Goal: Information Seeking & Learning: Compare options

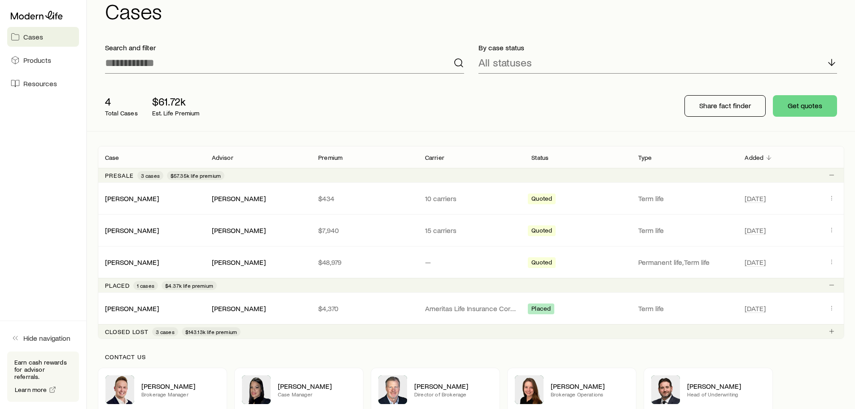
scroll to position [45, 0]
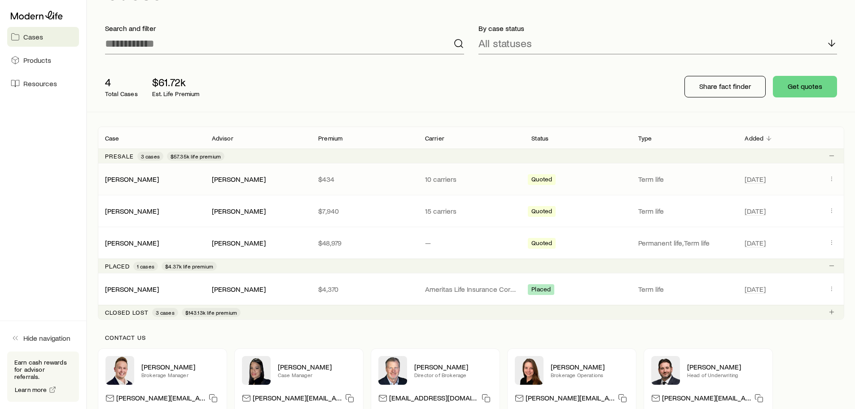
click at [160, 181] on div "[PERSON_NAME]" at bounding box center [151, 179] width 107 height 9
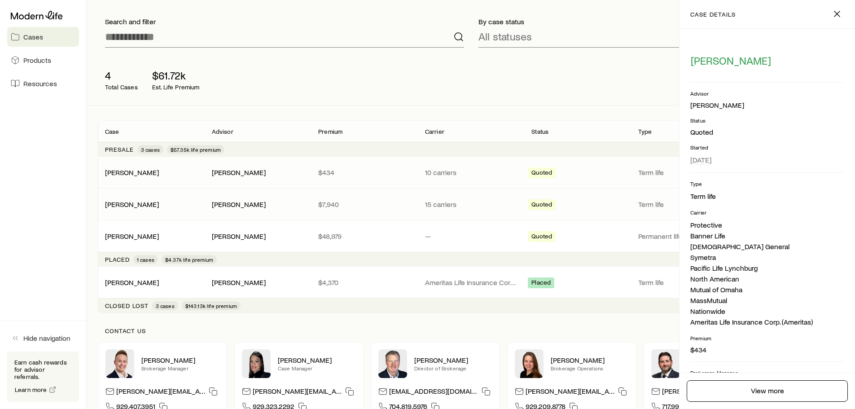
scroll to position [0, 0]
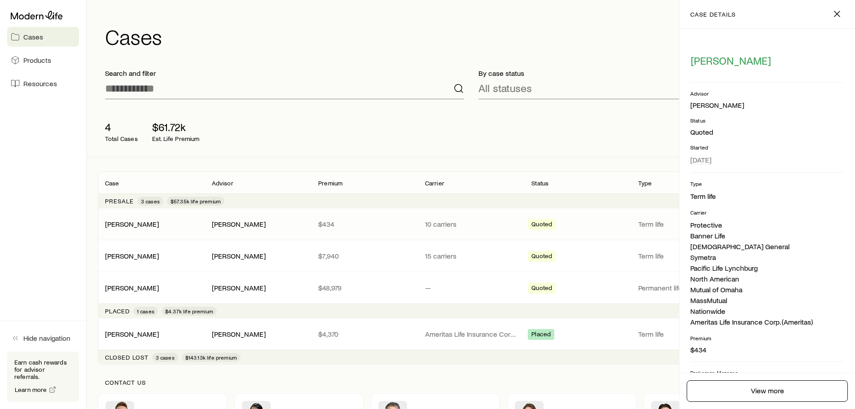
click at [598, 74] on p "By case status" at bounding box center [657, 73] width 359 height 9
click at [836, 14] on line "button" at bounding box center [836, 13] width 5 height 5
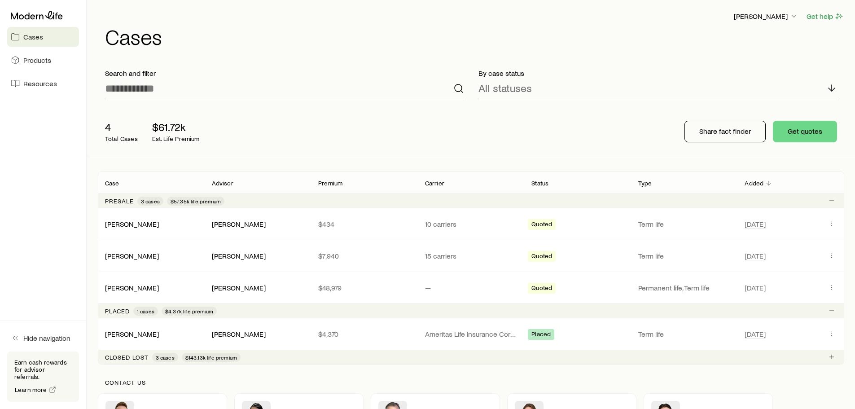
click at [627, 142] on div "4 Total Cases $61.72k Est. Life Premium Share fact finder Get quotes" at bounding box center [471, 131] width 746 height 50
click at [136, 224] on link "[PERSON_NAME]" at bounding box center [132, 223] width 54 height 9
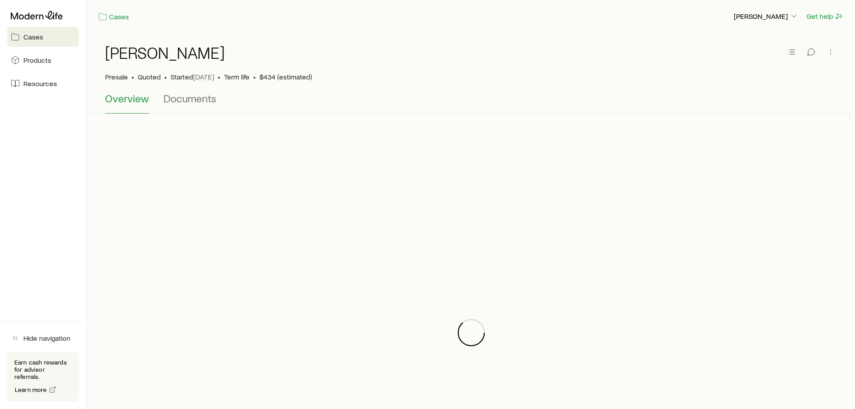
click at [136, 224] on div at bounding box center [471, 332] width 746 height 409
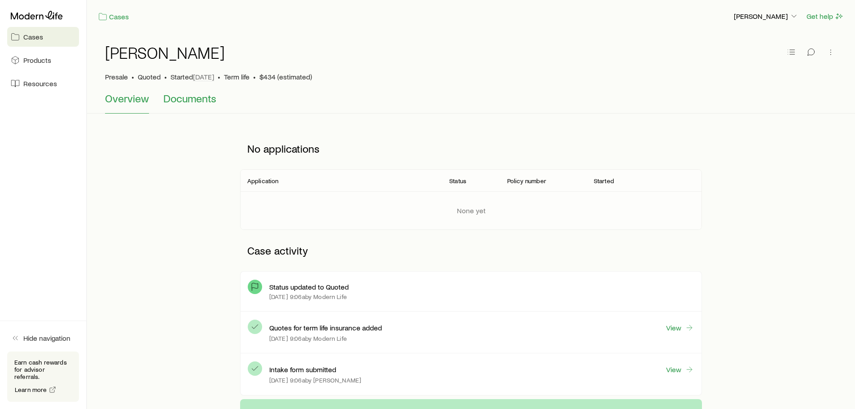
click at [192, 99] on span "Documents" at bounding box center [189, 98] width 53 height 13
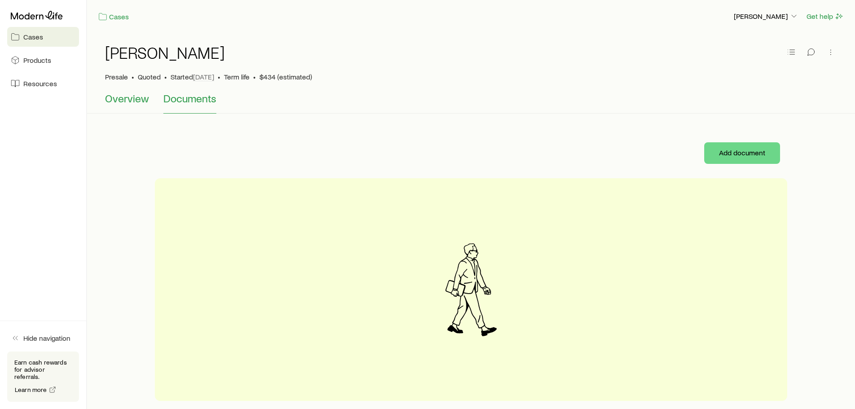
click at [134, 99] on span "Overview" at bounding box center [127, 98] width 44 height 13
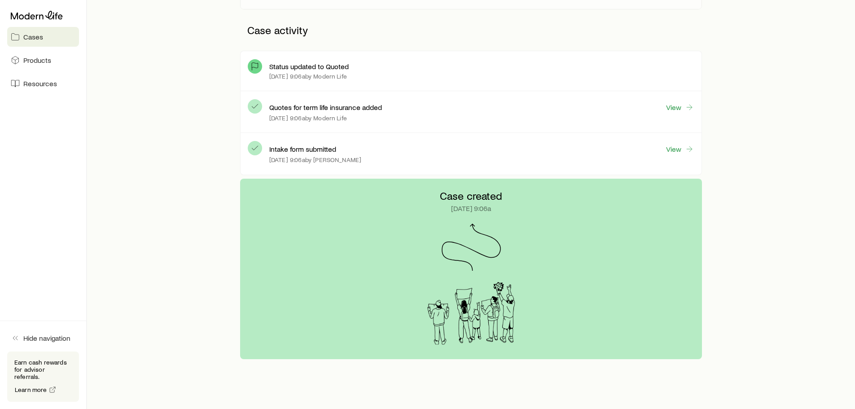
scroll to position [224, 0]
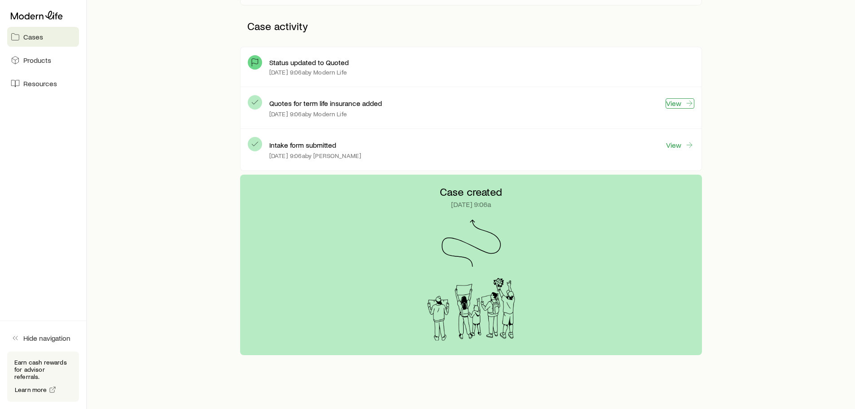
click at [674, 104] on link "View" at bounding box center [680, 103] width 29 height 10
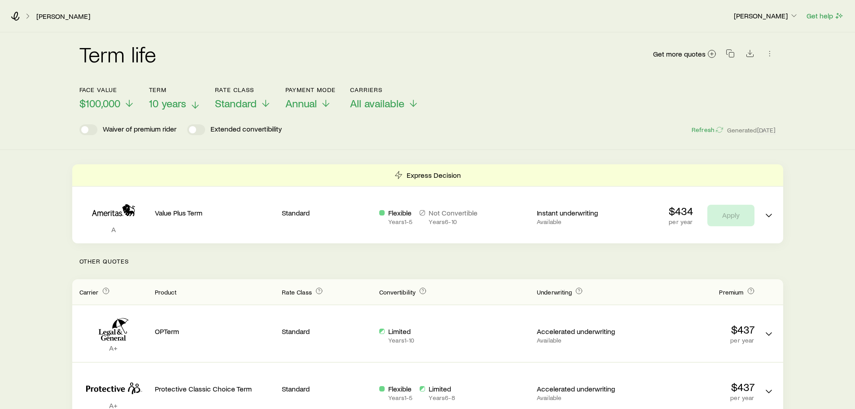
click at [183, 102] on span "10 years" at bounding box center [167, 103] width 37 height 13
click at [450, 59] on div "Term life Get more quotes" at bounding box center [427, 59] width 696 height 32
click at [196, 102] on icon at bounding box center [197, 105] width 11 height 11
click at [306, 41] on div "Term life Get more quotes" at bounding box center [427, 59] width 696 height 54
click at [127, 105] on polyline at bounding box center [129, 106] width 6 height 3
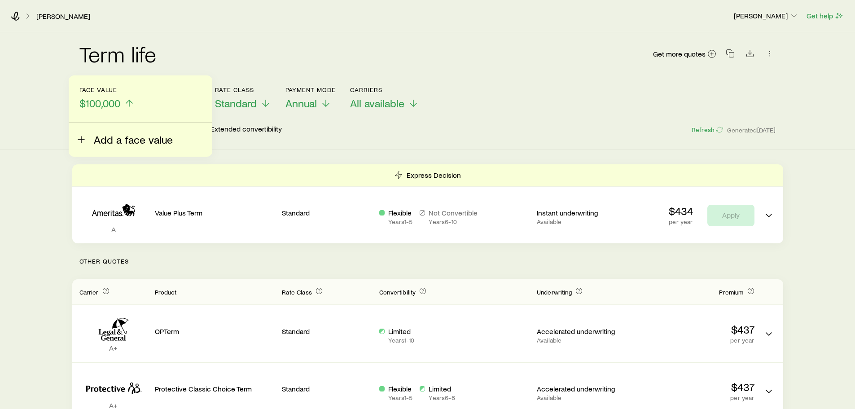
click at [116, 140] on span "Add a face value" at bounding box center [133, 139] width 79 height 13
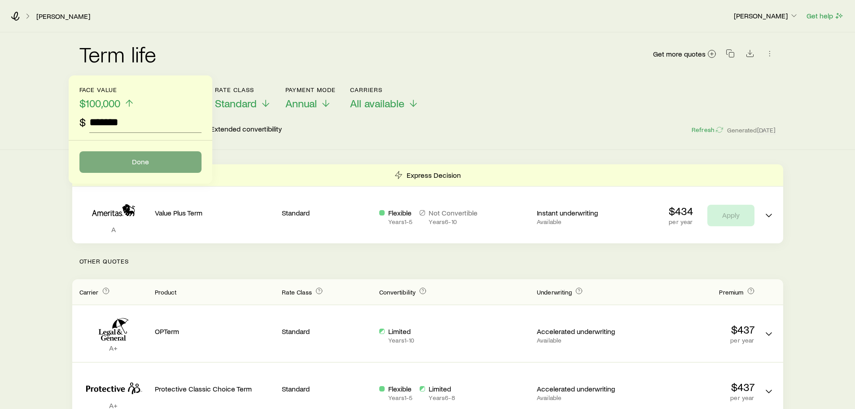
type input "*******"
click at [154, 159] on button "Done" at bounding box center [140, 162] width 122 height 22
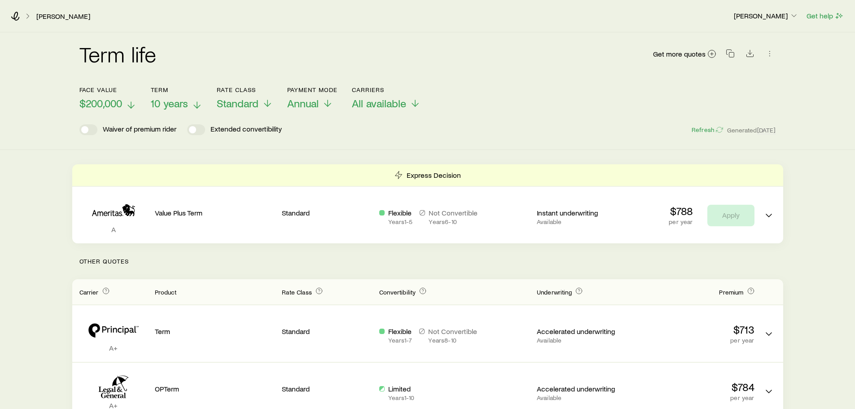
click at [540, 100] on div "Face value $200,000 Term 10 years Rate Class Standard Payment Mode Annual Carri…" at bounding box center [427, 92] width 696 height 35
click at [119, 102] on span "$200,000" at bounding box center [100, 103] width 43 height 13
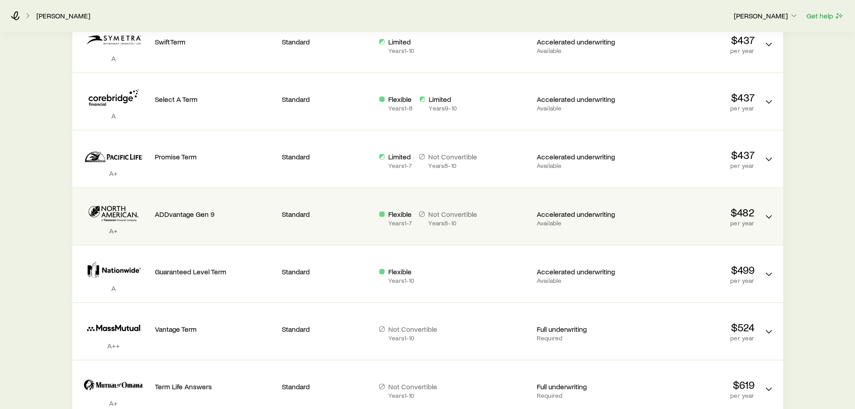
scroll to position [449, 0]
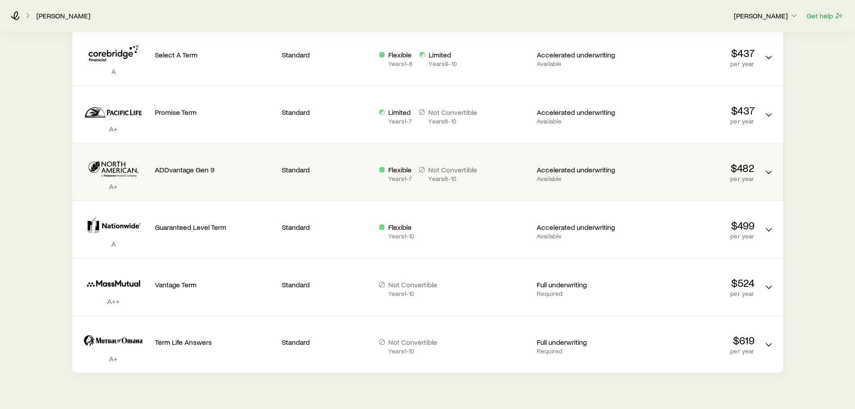
click at [178, 169] on p "ADDvantage Gen 9" at bounding box center [215, 169] width 120 height 9
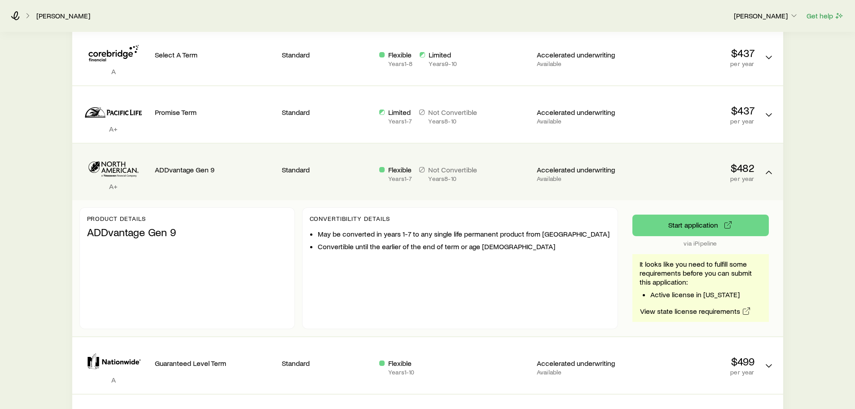
click at [154, 232] on p "ADDvantage Gen 9" at bounding box center [187, 232] width 200 height 13
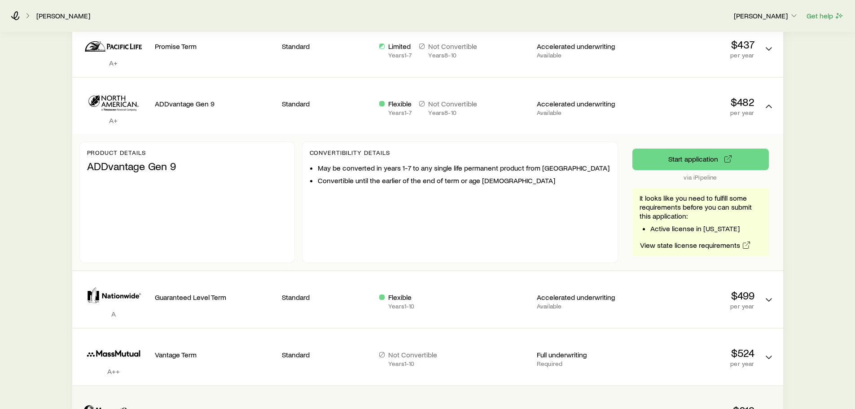
scroll to position [475, 0]
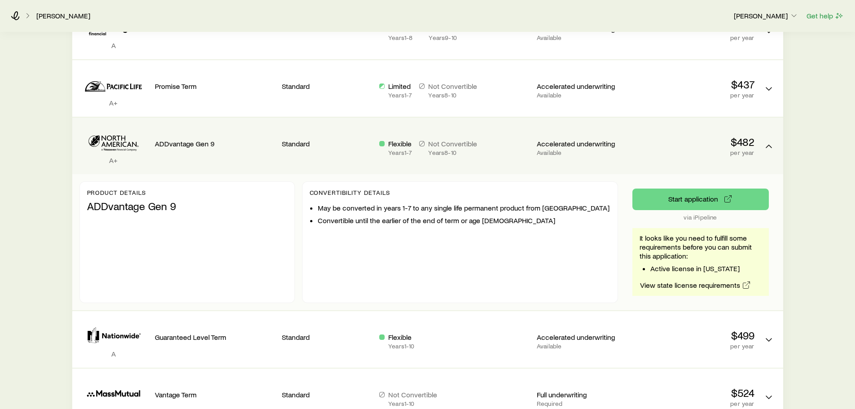
click at [161, 254] on div "Product details ADDvantage Gen 9" at bounding box center [186, 242] width 215 height 122
click at [170, 239] on div "Product details ADDvantage Gen 9" at bounding box center [186, 242] width 215 height 122
click at [166, 209] on p "ADDvantage Gen 9" at bounding box center [187, 206] width 200 height 13
click at [97, 162] on p "A+" at bounding box center [113, 160] width 68 height 9
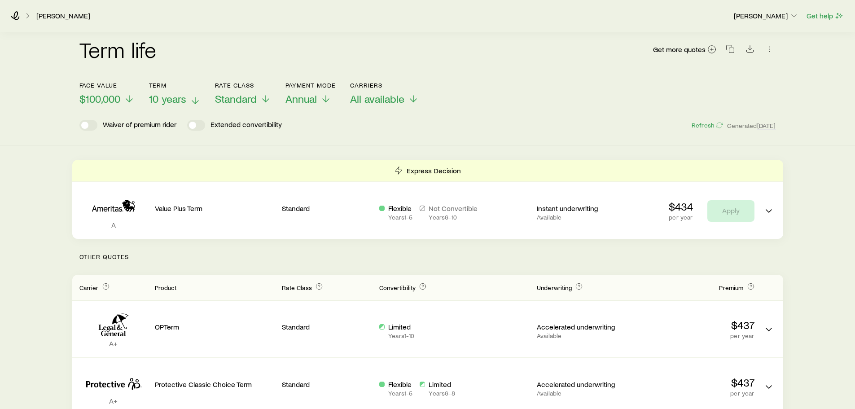
scroll to position [0, 0]
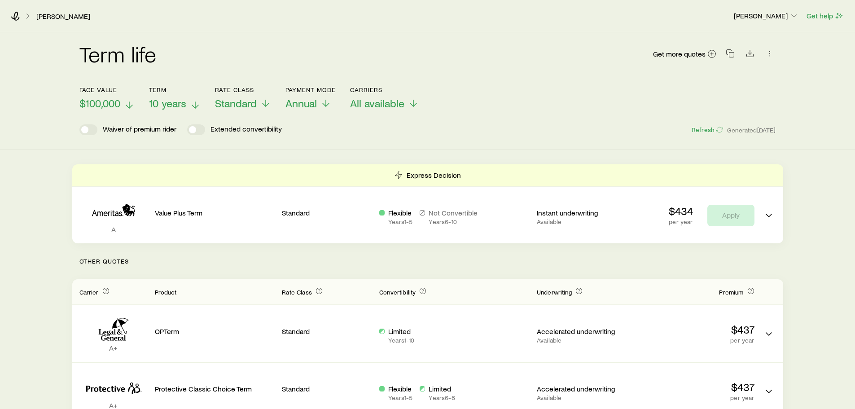
click at [123, 106] on p "$100,000" at bounding box center [106, 103] width 55 height 13
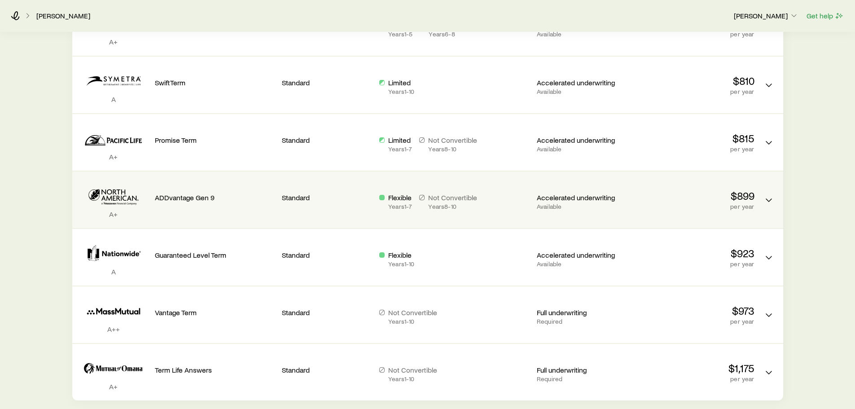
scroll to position [494, 0]
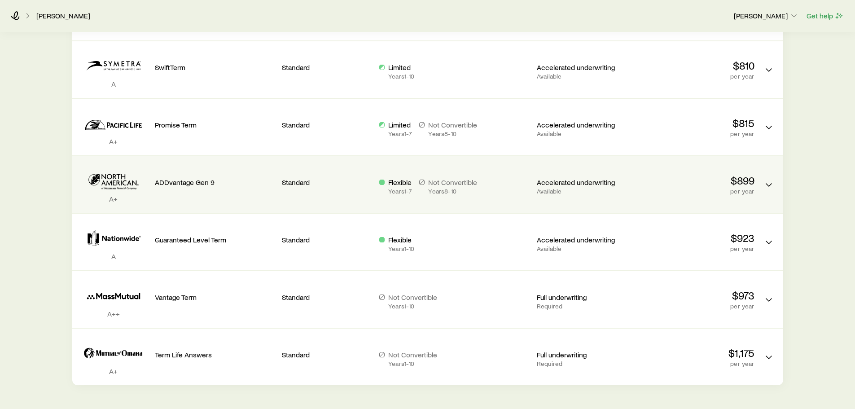
click at [204, 182] on p "ADDvantage Gen 9" at bounding box center [215, 182] width 120 height 9
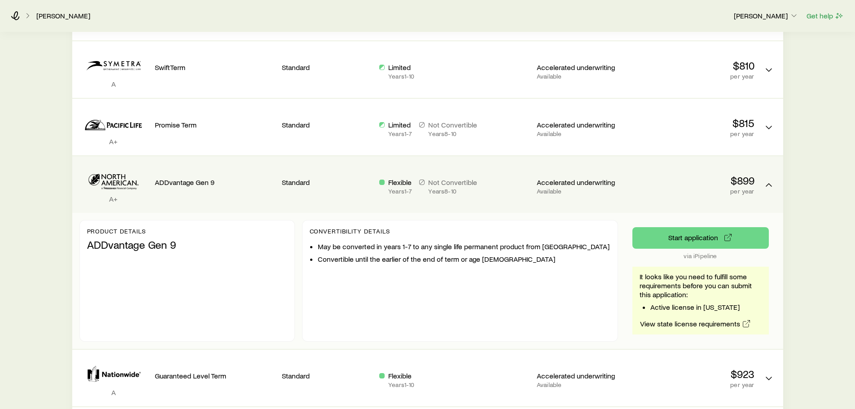
click at [119, 183] on icon "Term quotes" at bounding box center [113, 180] width 68 height 27
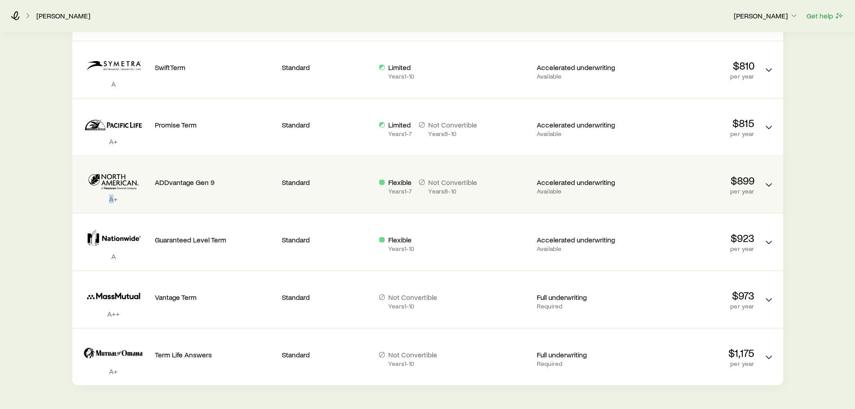
click at [119, 183] on icon "Term quotes" at bounding box center [113, 180] width 68 height 27
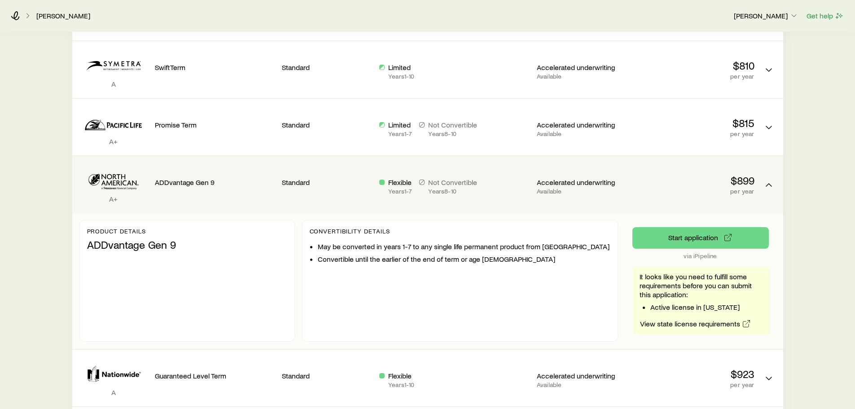
click at [119, 183] on icon "Term quotes" at bounding box center [113, 180] width 68 height 27
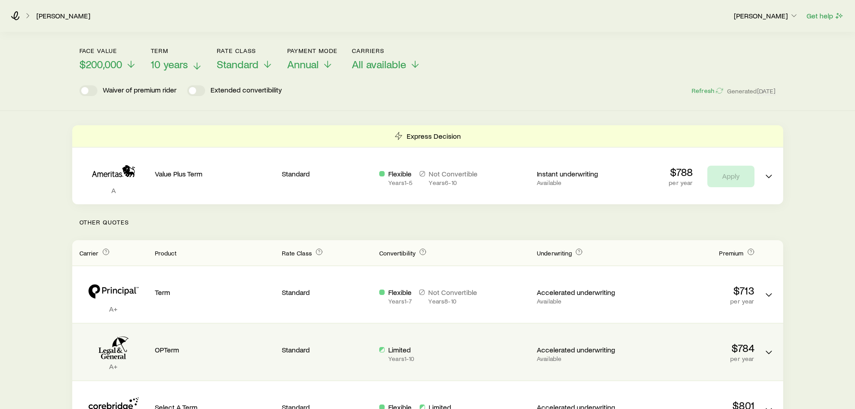
scroll to position [37, 0]
